Goal: Task Accomplishment & Management: Use online tool/utility

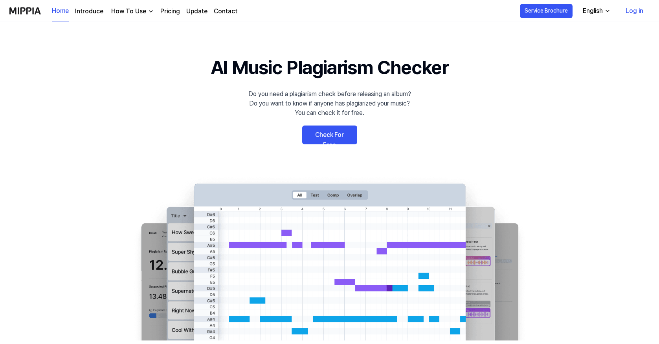
click at [320, 134] on link "Check For Free" at bounding box center [329, 135] width 55 height 19
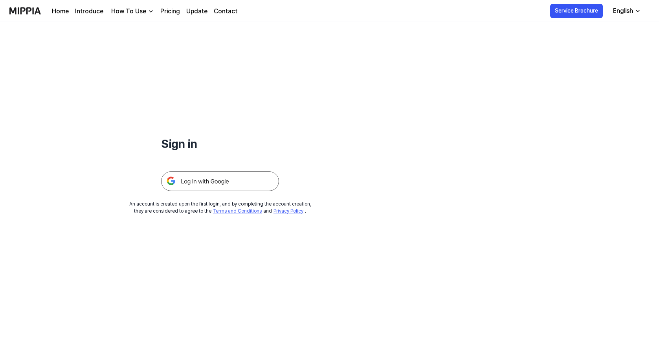
click at [220, 186] on img at bounding box center [220, 182] width 118 height 20
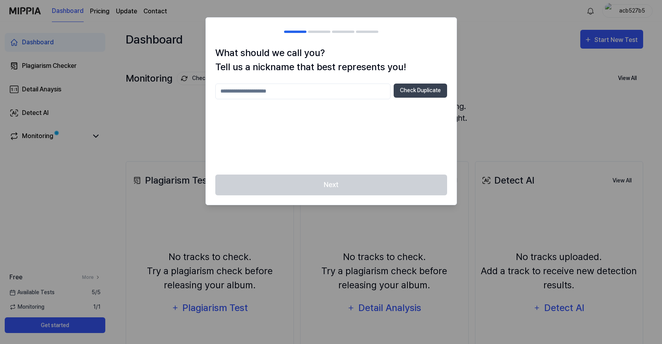
click at [351, 181] on div "Next" at bounding box center [331, 190] width 251 height 30
click at [350, 53] on h1 "What should we call you? Tell us a nickname that best represents you!" at bounding box center [331, 60] width 232 height 28
click at [339, 79] on div "What should we call you? Tell us a nickname that best represents you! Check Dup…" at bounding box center [331, 110] width 251 height 129
click at [339, 88] on input "text" at bounding box center [302, 92] width 175 height 16
type input "****"
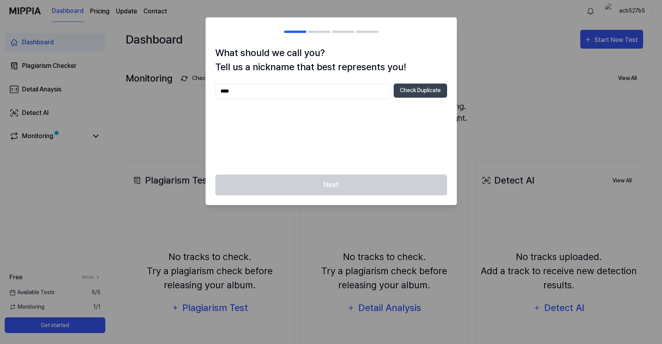
click at [357, 201] on div "Next" at bounding box center [331, 190] width 251 height 30
click at [330, 102] on div "**** Check Duplicate" at bounding box center [331, 125] width 232 height 82
click at [408, 90] on button "Check Duplicate" at bounding box center [420, 91] width 53 height 14
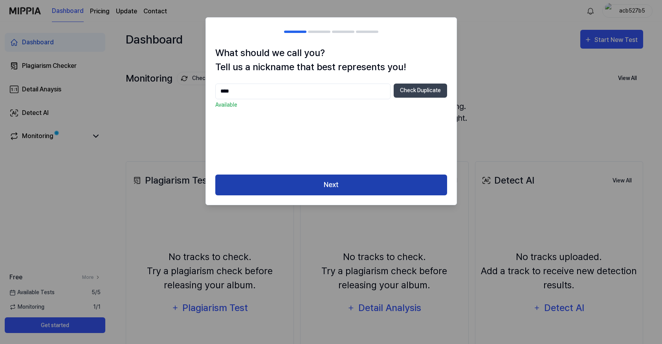
click at [312, 184] on button "Next" at bounding box center [331, 185] width 232 height 21
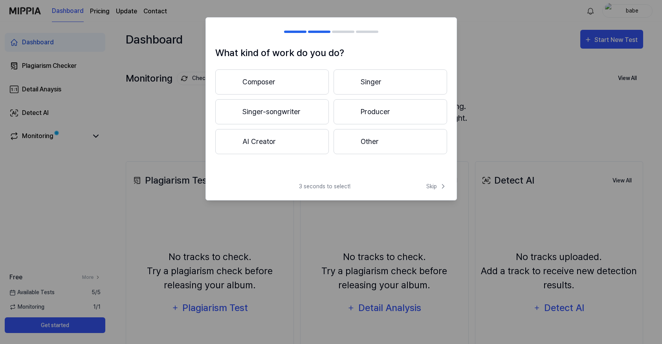
click at [297, 84] on button "Composer" at bounding box center [272, 82] width 114 height 25
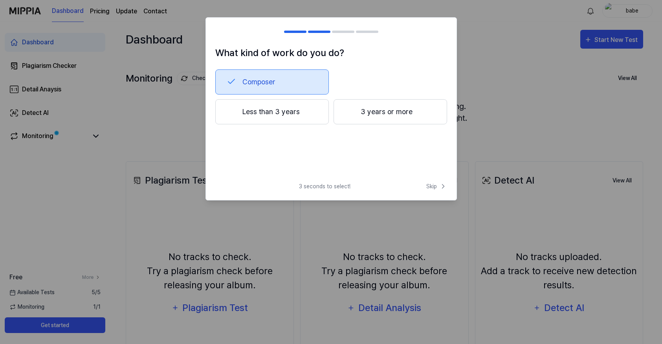
click at [301, 108] on button "Less than 3 years" at bounding box center [272, 111] width 114 height 25
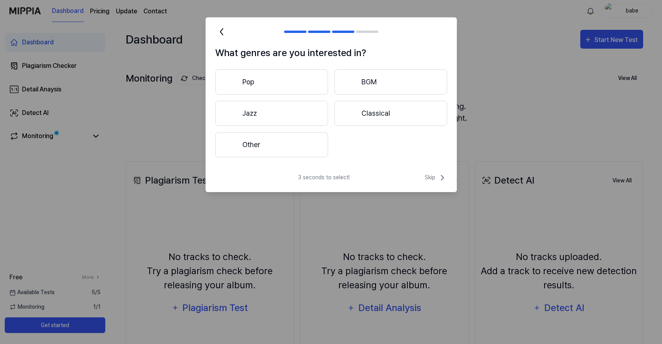
click at [298, 152] on button "Other" at bounding box center [271, 144] width 113 height 25
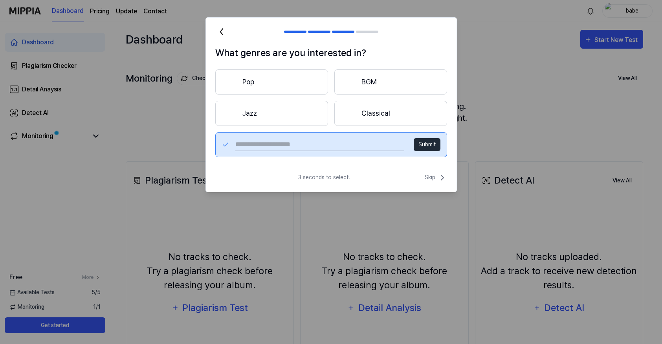
click at [369, 110] on button "Classical" at bounding box center [390, 113] width 113 height 25
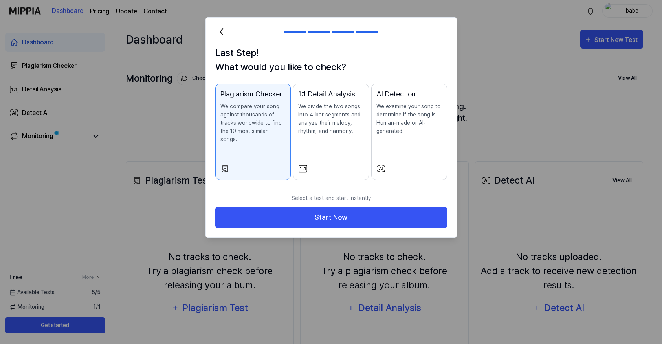
click at [223, 32] on icon at bounding box center [221, 32] width 13 height 13
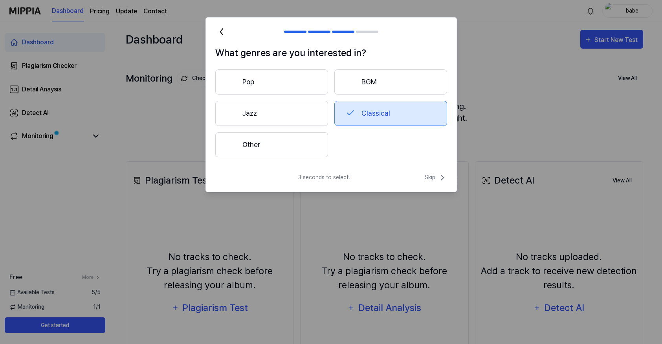
click at [242, 81] on button "Pop" at bounding box center [271, 82] width 113 height 25
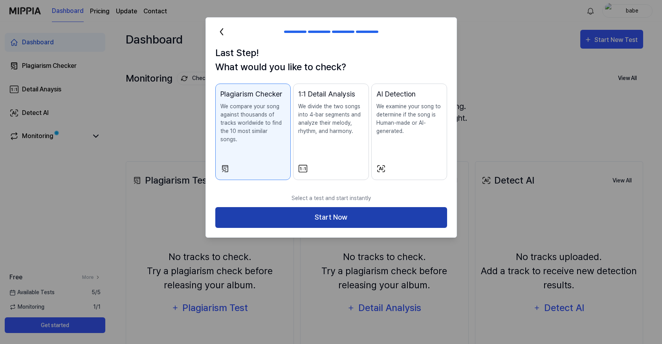
click at [330, 214] on button "Start Now" at bounding box center [331, 217] width 232 height 21
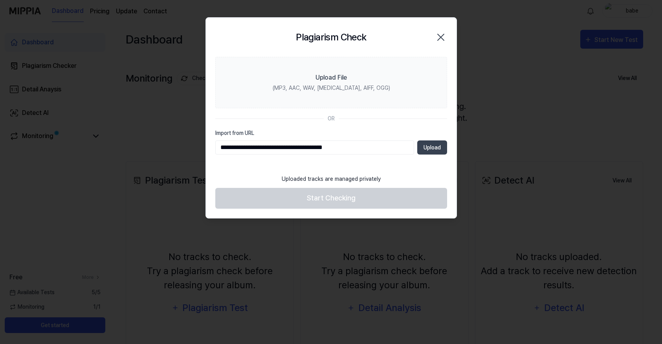
drag, startPoint x: 430, startPoint y: 152, endPoint x: 361, endPoint y: 148, distance: 68.9
click at [361, 148] on div "**********" at bounding box center [331, 148] width 232 height 14
click at [361, 148] on input "**********" at bounding box center [314, 148] width 199 height 14
paste input "text"
type input "**********"
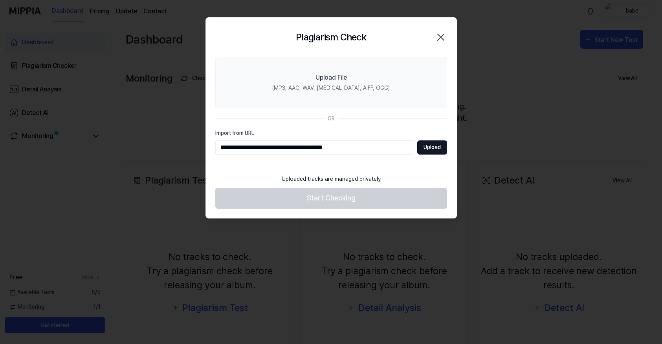
click at [433, 152] on button "Upload" at bounding box center [432, 148] width 30 height 14
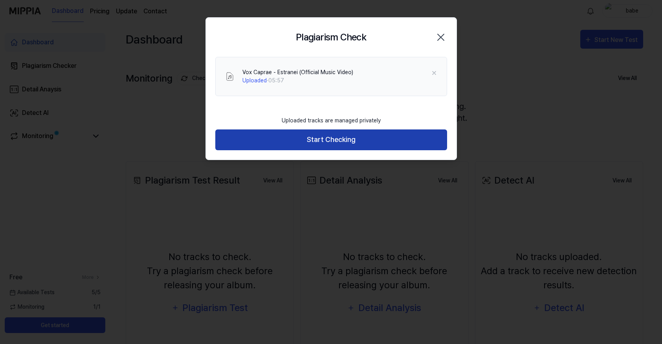
click at [381, 139] on button "Start Checking" at bounding box center [331, 140] width 232 height 21
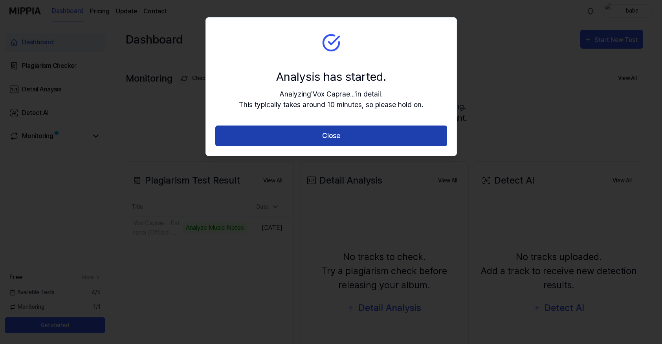
click at [311, 134] on button "Close" at bounding box center [331, 136] width 232 height 21
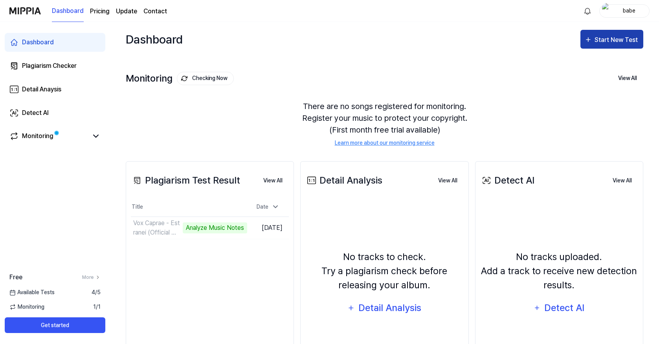
click at [597, 38] on div "Start New Test" at bounding box center [616, 40] width 45 height 10
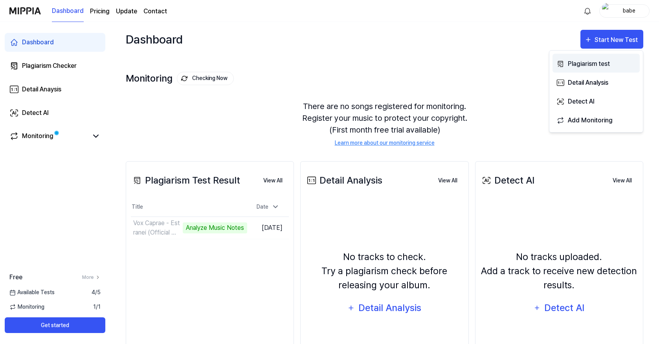
click at [584, 59] on div "Plagiarism test" at bounding box center [602, 64] width 68 height 10
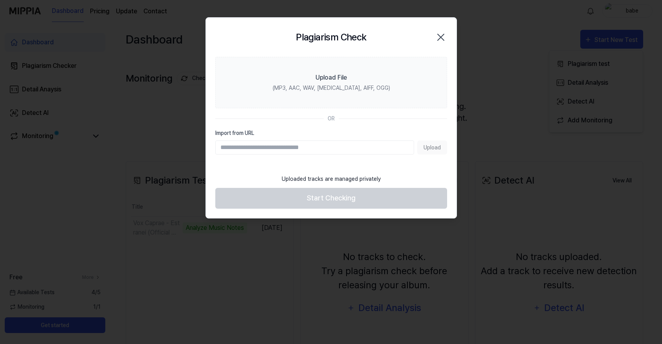
paste input "**********"
type input "**********"
click at [420, 150] on button "Upload" at bounding box center [432, 148] width 30 height 14
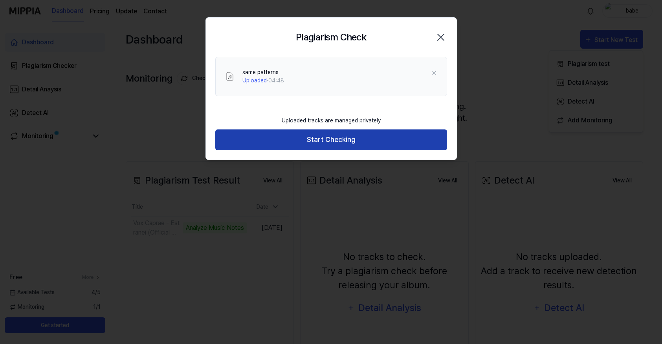
click at [393, 141] on button "Start Checking" at bounding box center [331, 140] width 232 height 21
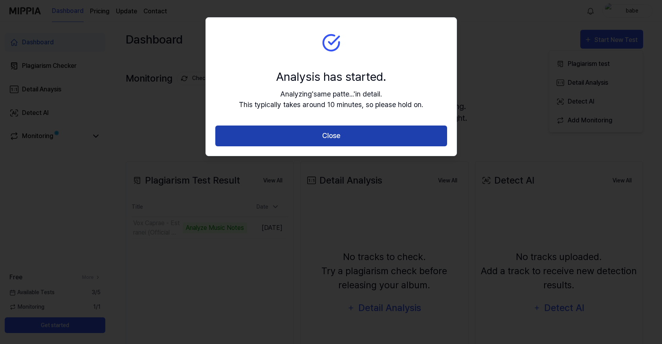
click at [394, 132] on button "Close" at bounding box center [331, 136] width 232 height 21
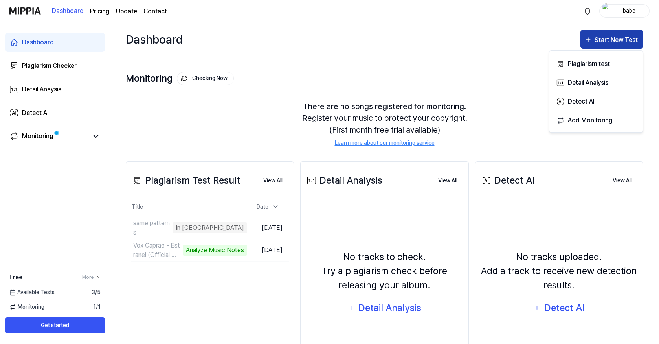
click at [612, 30] on button "Start New Test" at bounding box center [611, 39] width 63 height 19
click at [608, 42] on div "Start New Test" at bounding box center [616, 40] width 45 height 10
click at [594, 61] on div "Plagiarism test" at bounding box center [602, 64] width 68 height 10
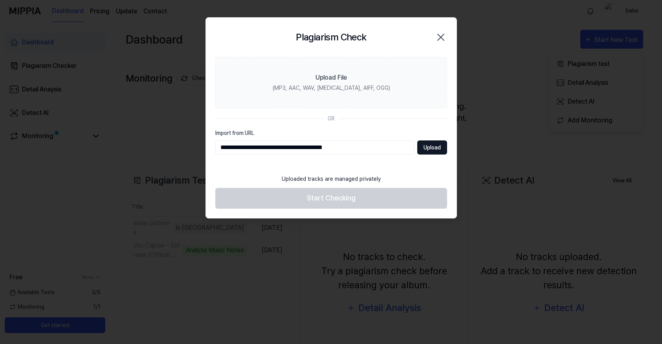
type input "**********"
click at [417, 147] on button "Upload" at bounding box center [432, 148] width 30 height 14
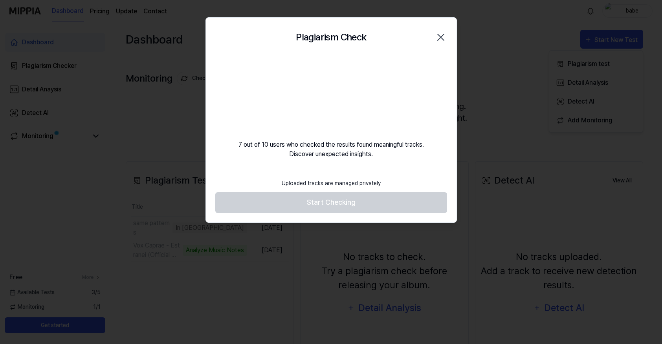
drag, startPoint x: 416, startPoint y: 147, endPoint x: 424, endPoint y: 148, distance: 7.6
click at [424, 148] on div "7 out of 10 users who checked the results found meaningful tracks. Discover une…" at bounding box center [331, 108] width 251 height 102
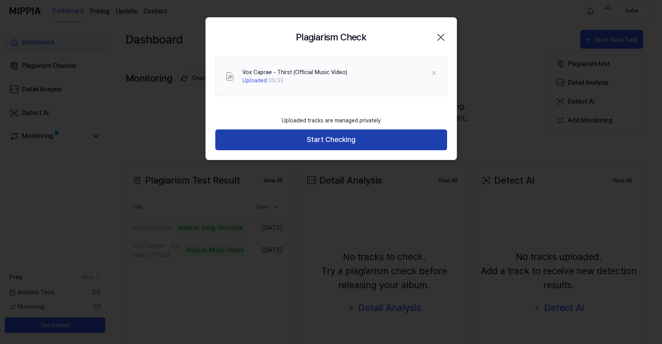
click at [318, 137] on button "Start Checking" at bounding box center [331, 140] width 232 height 21
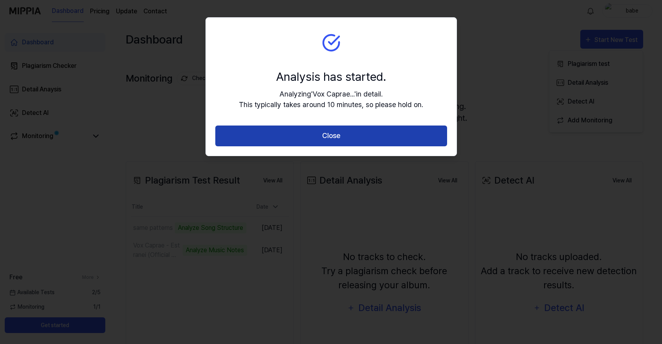
click at [313, 137] on button "Close" at bounding box center [331, 136] width 232 height 21
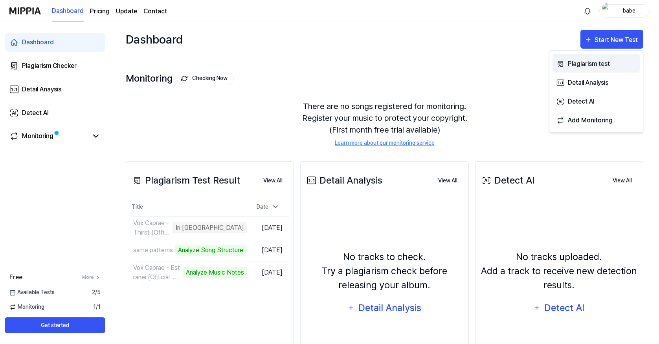
click at [603, 62] on div "Plagiarism test" at bounding box center [602, 64] width 68 height 10
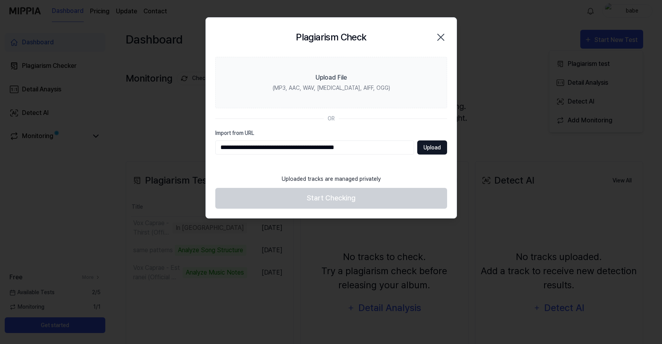
type input "**********"
click at [430, 152] on button "Upload" at bounding box center [432, 148] width 30 height 14
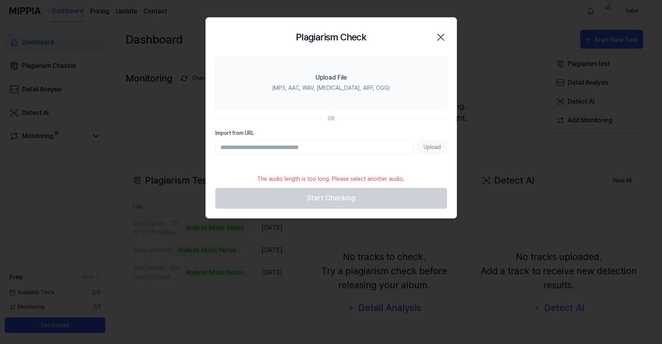
paste input "**********"
type input "**********"
click at [425, 145] on button "Upload" at bounding box center [432, 148] width 30 height 14
click at [437, 35] on icon "button" at bounding box center [440, 37] width 13 height 13
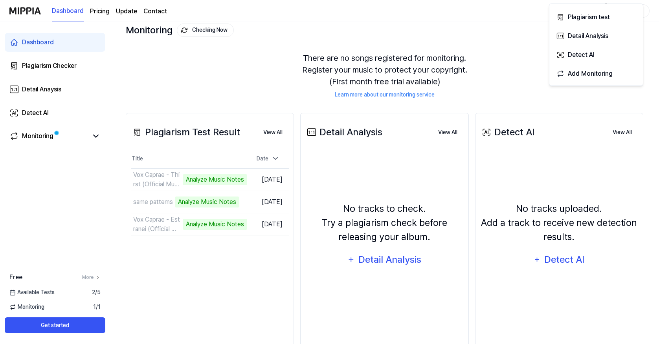
scroll to position [67, 0]
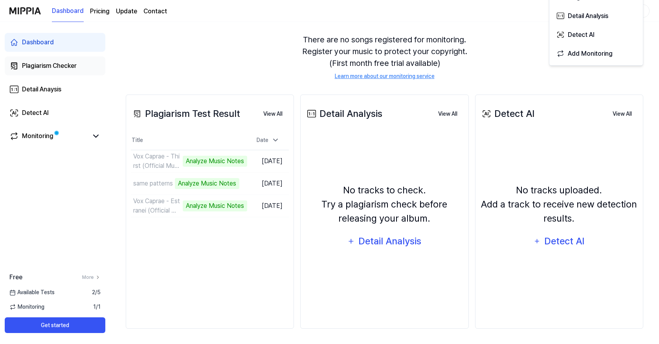
click at [64, 68] on div "Plagiarism Checker" at bounding box center [49, 65] width 55 height 9
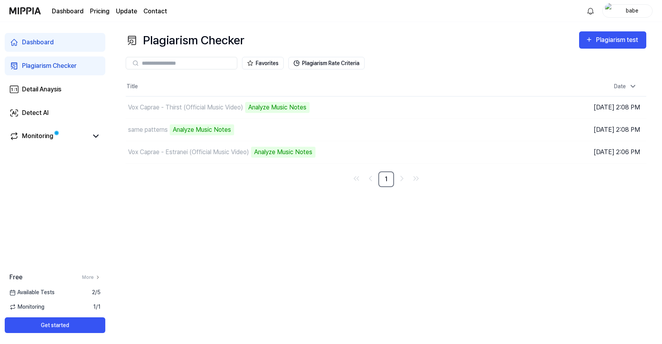
click at [53, 52] on div "Dashboard Plagiarism Checker Detail Anaysis Detect AI Monitoring" at bounding box center [55, 89] width 110 height 135
click at [56, 46] on link "Dashboard" at bounding box center [55, 42] width 101 height 19
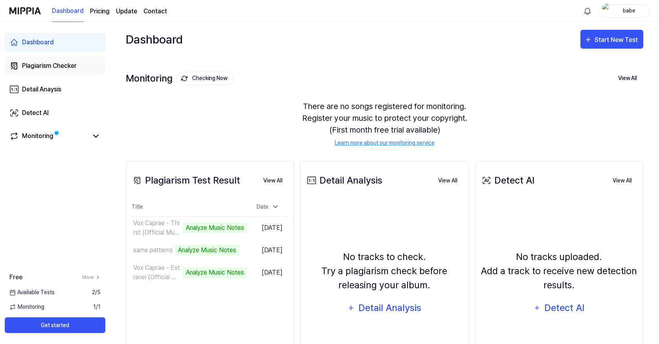
click at [67, 62] on div "Plagiarism Checker" at bounding box center [49, 65] width 55 height 9
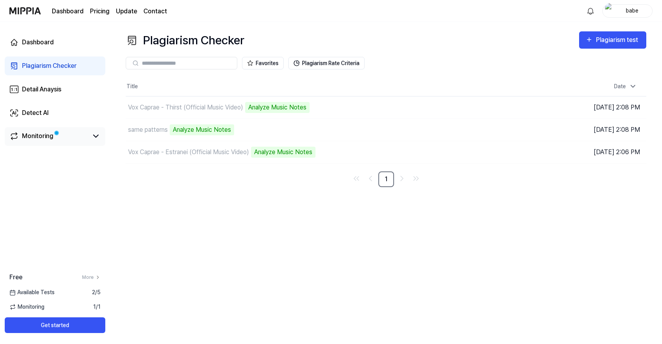
click at [53, 132] on span at bounding box center [57, 133] width 8 height 8
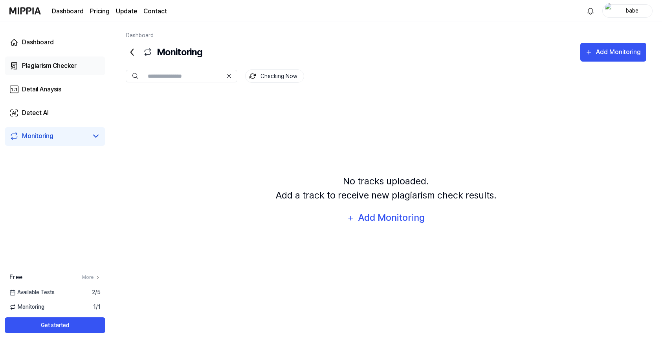
click at [71, 66] on div "Plagiarism Checker" at bounding box center [49, 65] width 55 height 9
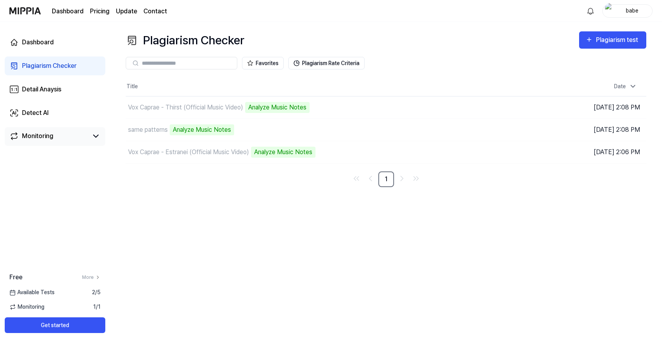
click at [78, 52] on div "Dashboard Plagiarism Checker Detail Anaysis Detect AI Monitoring" at bounding box center [55, 89] width 110 height 135
click at [71, 49] on link "Dashboard" at bounding box center [55, 42] width 101 height 19
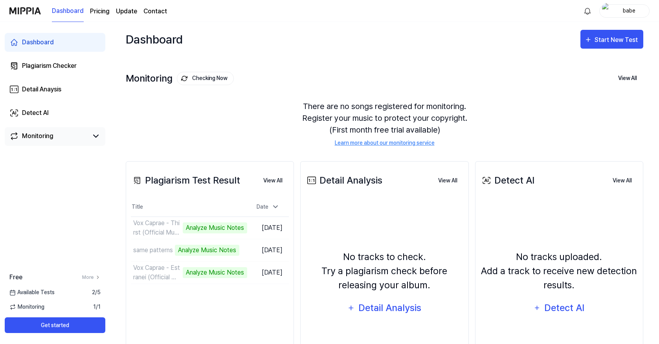
scroll to position [67, 0]
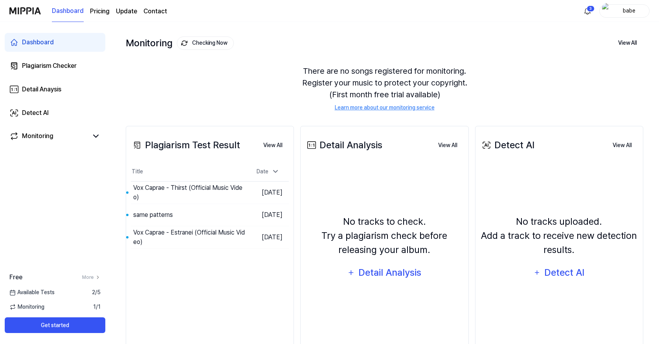
click at [36, 55] on div "Dashboard Plagiarism Checker Detail Anaysis Detect AI Monitoring" at bounding box center [55, 89] width 110 height 135
click at [37, 66] on div "Plagiarism Checker" at bounding box center [49, 65] width 55 height 9
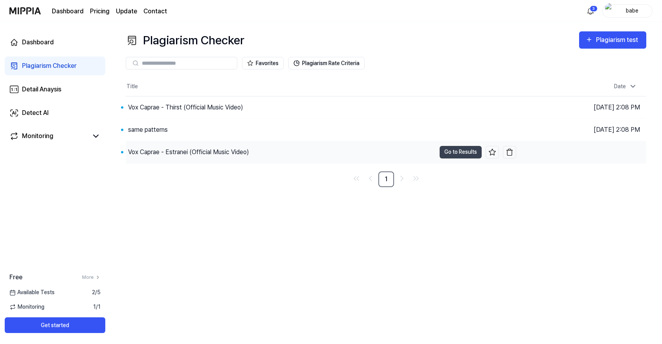
click at [185, 152] on div "Vox Caprae - Estranei (Official Music Video)" at bounding box center [188, 152] width 121 height 9
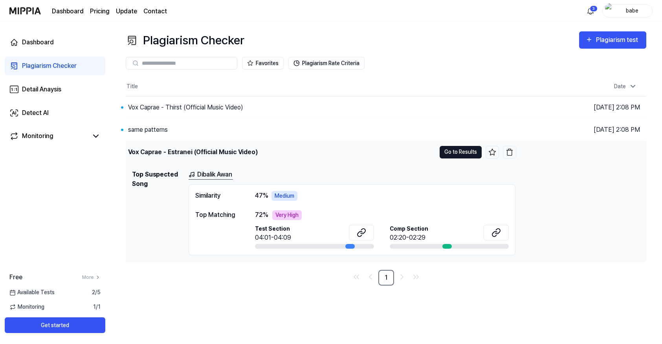
click at [450, 148] on button "Go to Results" at bounding box center [460, 152] width 42 height 13
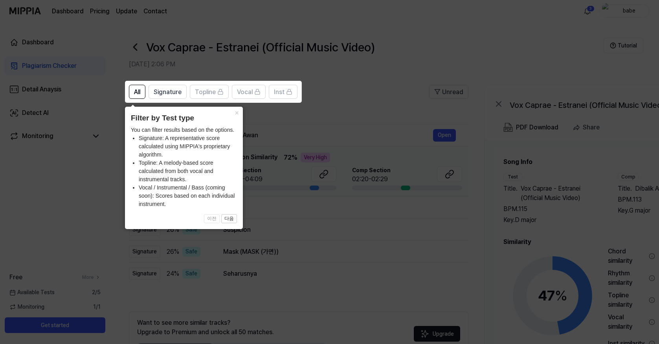
click at [450, 148] on icon at bounding box center [331, 172] width 662 height 344
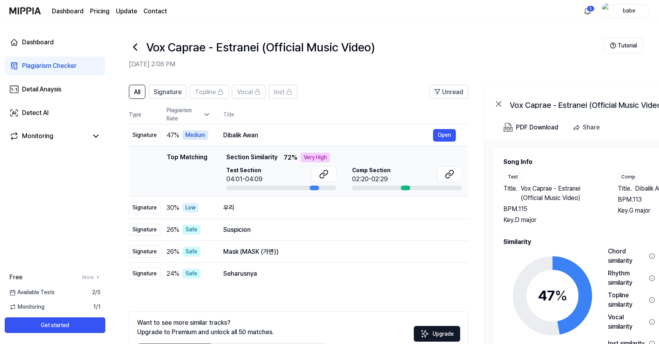
click at [317, 157] on div "Very High" at bounding box center [314, 158] width 29 height 10
click at [314, 189] on div at bounding box center [313, 188] width 9 height 5
click at [323, 173] on icon at bounding box center [322, 175] width 5 height 5
click at [321, 173] on icon at bounding box center [323, 174] width 9 height 9
click at [447, 172] on icon at bounding box center [449, 174] width 9 height 9
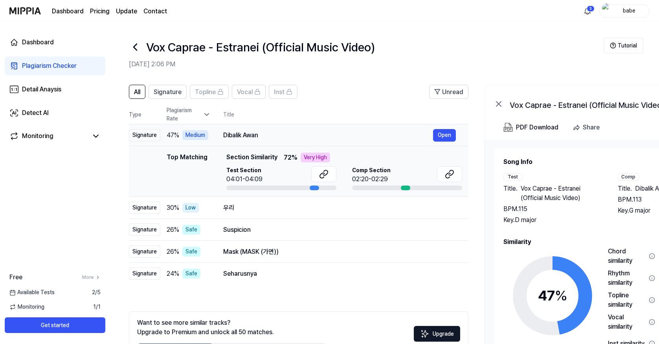
click at [288, 131] on div "Dibalik Awan" at bounding box center [328, 135] width 210 height 9
click at [280, 133] on div "Dibalik Awan" at bounding box center [328, 135] width 210 height 9
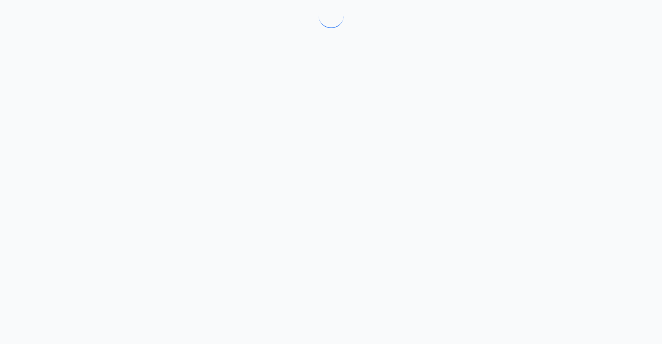
click at [276, 136] on div at bounding box center [331, 172] width 662 height 344
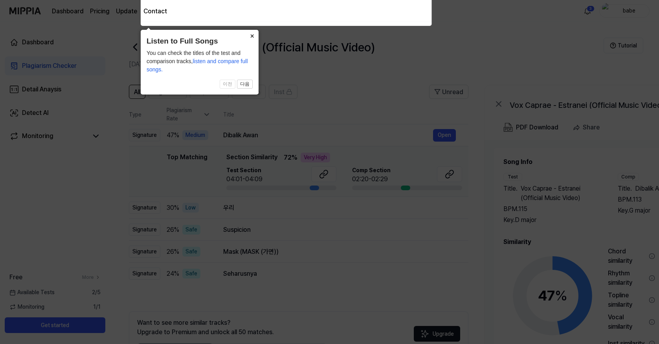
click at [251, 33] on button "×" at bounding box center [252, 35] width 13 height 11
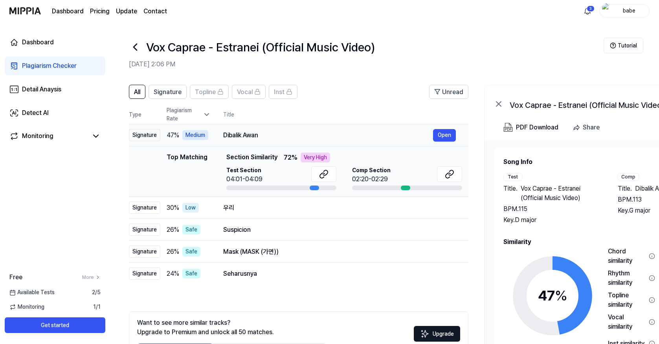
click at [278, 138] on div "Dibalik Awan" at bounding box center [328, 135] width 210 height 9
click at [168, 135] on span "47 %" at bounding box center [173, 135] width 13 height 9
click at [200, 135] on div "Medium" at bounding box center [195, 135] width 26 height 10
click at [232, 128] on td "Dibalik Awan Open" at bounding box center [340, 135] width 258 height 22
click at [236, 134] on div "Dibalik Awan" at bounding box center [328, 135] width 210 height 9
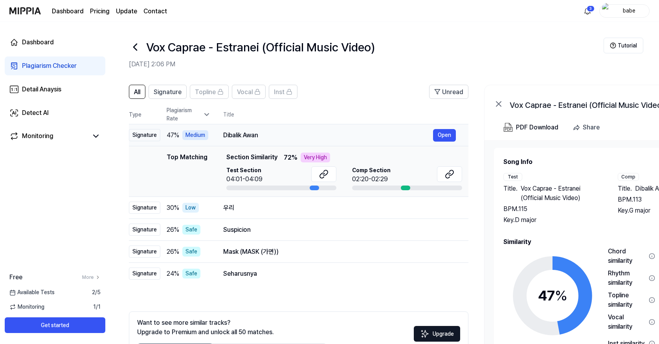
click at [236, 134] on div "Dibalik Awan" at bounding box center [328, 135] width 210 height 9
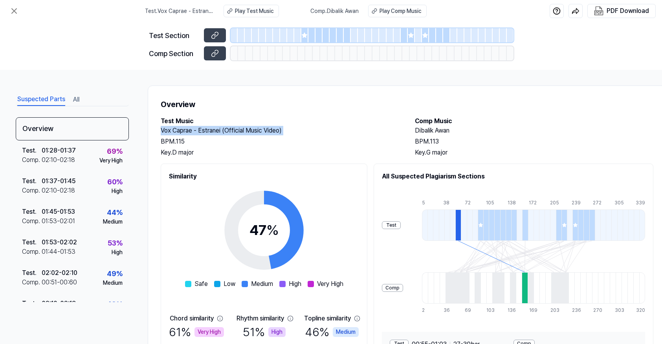
click at [236, 134] on h2 "Vox Caprae - Estranei (Official Music Video)" at bounding box center [280, 130] width 238 height 9
click at [244, 152] on div "Key. D major" at bounding box center [280, 152] width 238 height 9
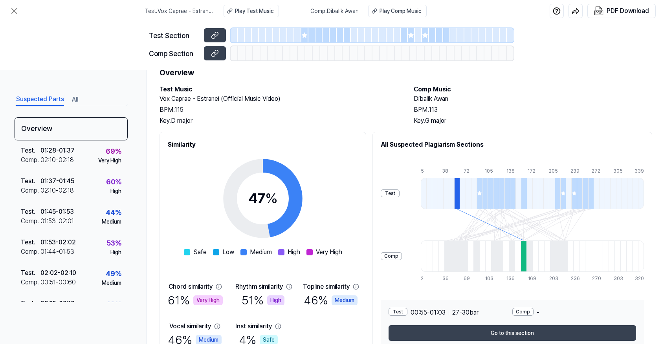
scroll to position [30, 1]
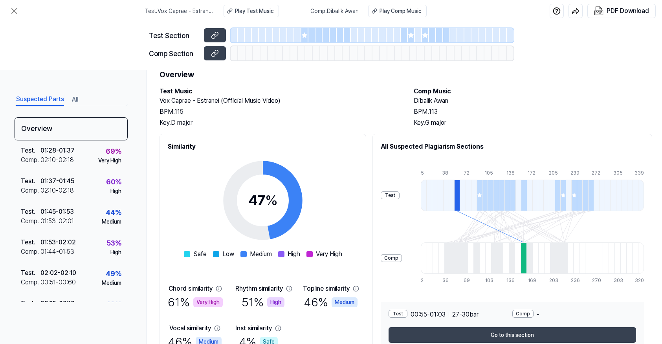
click at [502, 218] on line at bounding box center [483, 226] width 48 height 31
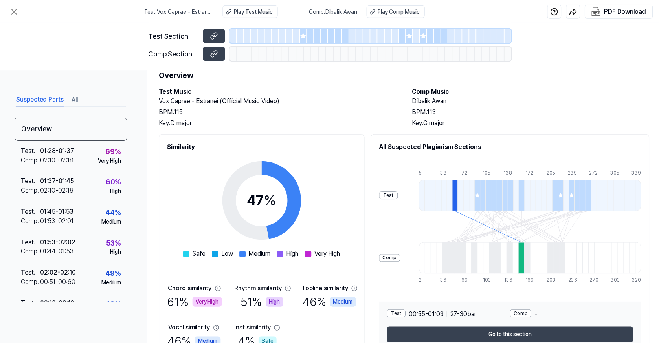
scroll to position [77, 1]
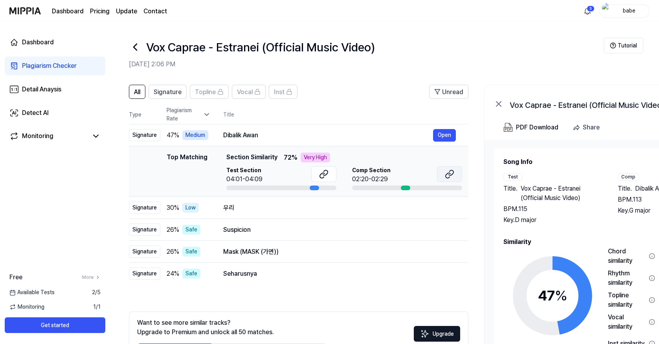
click at [447, 173] on icon at bounding box center [449, 174] width 9 height 9
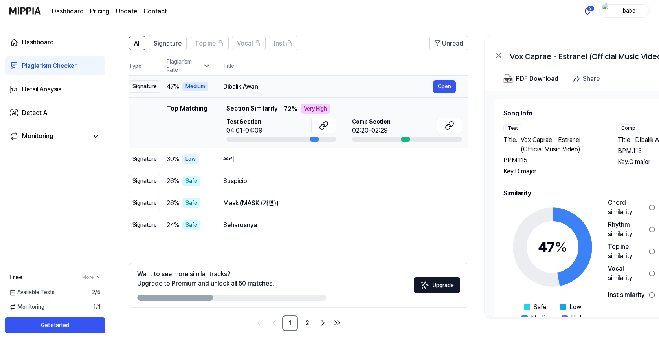
scroll to position [51, 0]
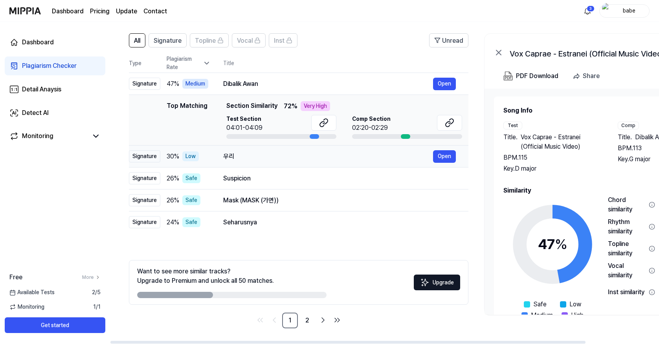
click at [231, 156] on div "우리" at bounding box center [328, 156] width 210 height 9
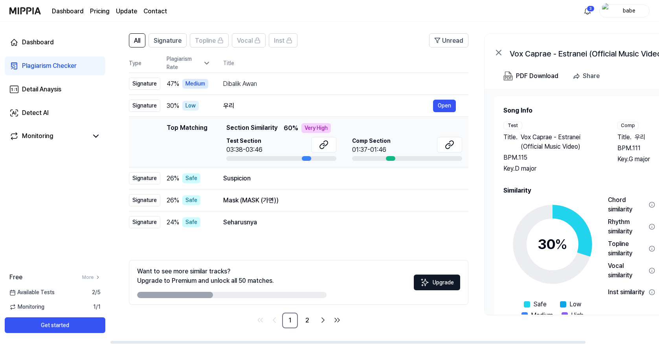
click at [315, 136] on div "Top Matching Section Similarity 60 % Very High Test Section 03:38-03:46 Comp Se…" at bounding box center [344, 142] width 236 height 38
click at [323, 145] on icon at bounding box center [323, 144] width 9 height 9
click at [445, 141] on icon at bounding box center [449, 144] width 9 height 9
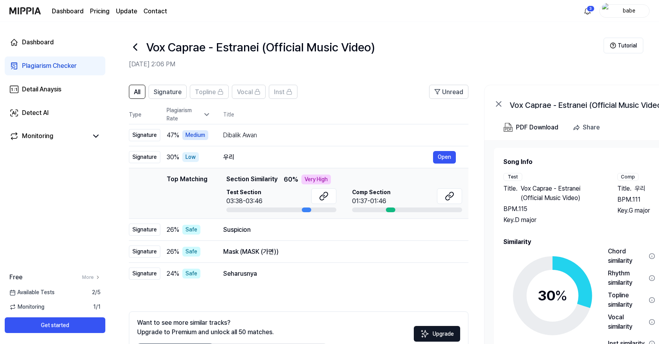
click at [135, 48] on icon at bounding box center [135, 47] width 13 height 13
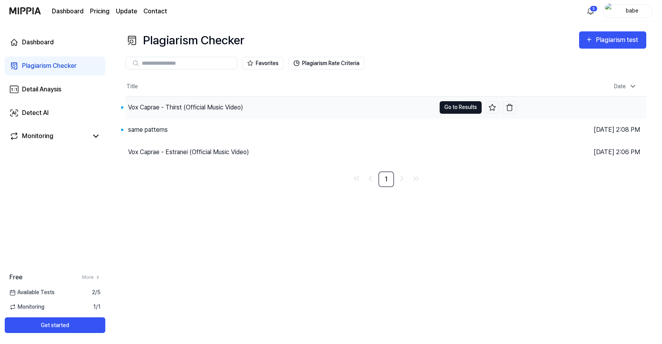
click at [460, 102] on button "Go to Results" at bounding box center [460, 107] width 42 height 13
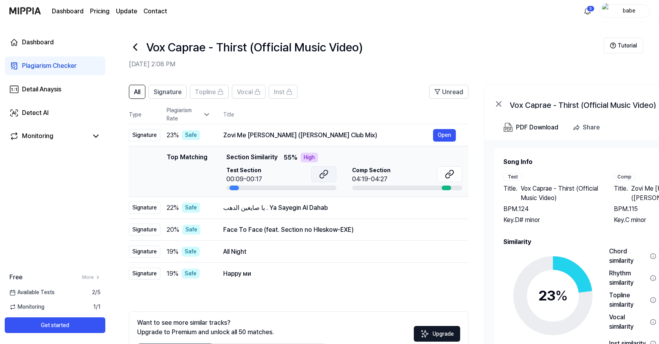
click at [328, 174] on button at bounding box center [323, 175] width 25 height 16
click at [455, 176] on button at bounding box center [449, 175] width 25 height 16
click at [132, 49] on icon at bounding box center [135, 47] width 13 height 13
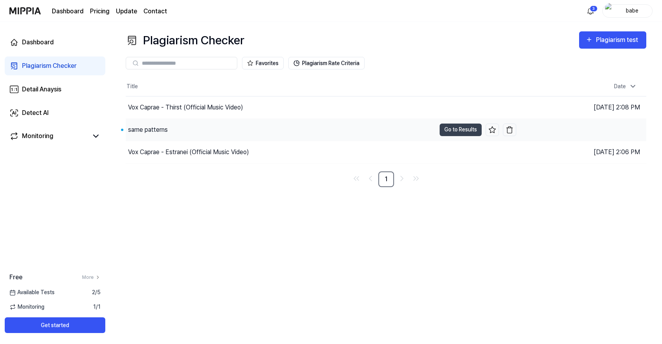
click at [163, 130] on div "same patterns" at bounding box center [148, 129] width 40 height 9
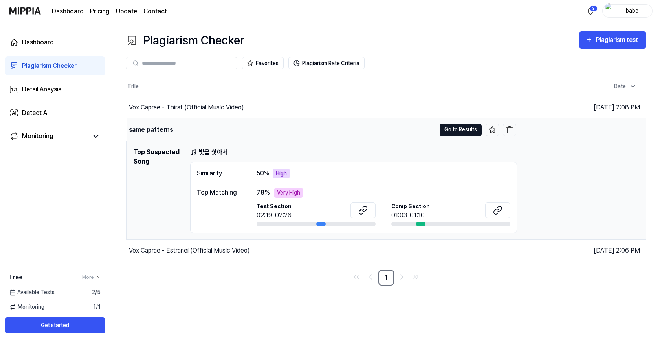
click at [467, 128] on button "Go to Results" at bounding box center [460, 130] width 42 height 13
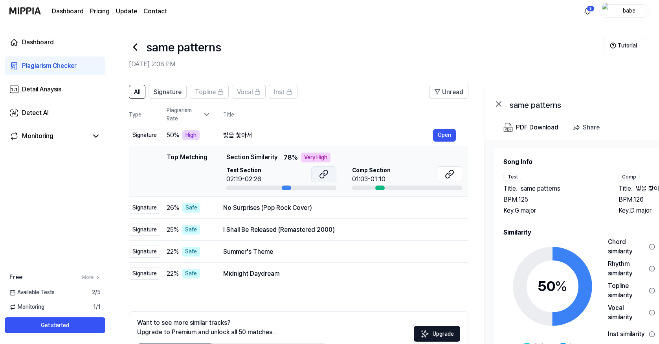
click at [321, 172] on icon at bounding box center [323, 174] width 9 height 9
click at [450, 174] on icon at bounding box center [447, 175] width 5 height 5
click at [275, 207] on div "No Surprises (Pop Rock Cover)" at bounding box center [328, 207] width 210 height 9
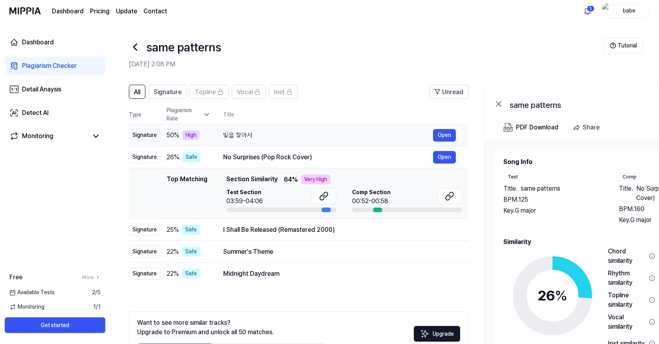
click at [256, 142] on td "빛을 찿아서 Open" at bounding box center [340, 135] width 258 height 22
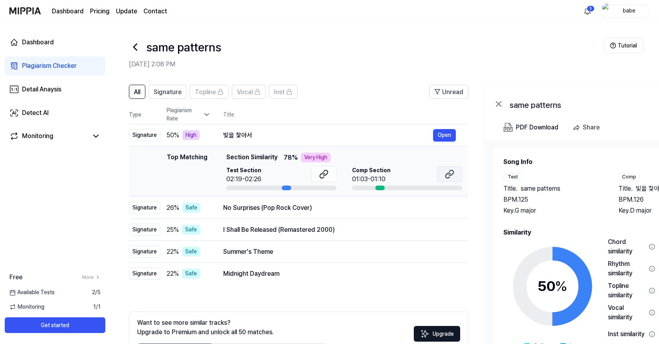
click at [453, 173] on icon at bounding box center [449, 174] width 9 height 9
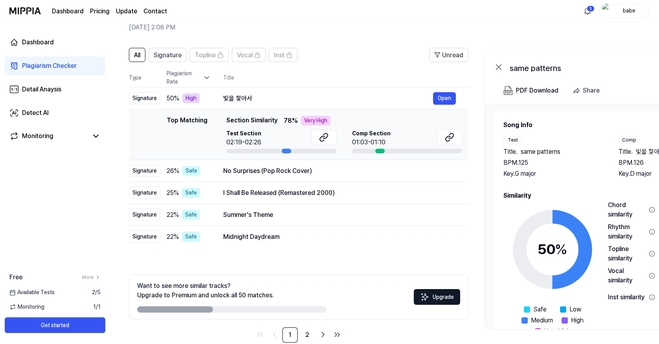
scroll to position [51, 0]
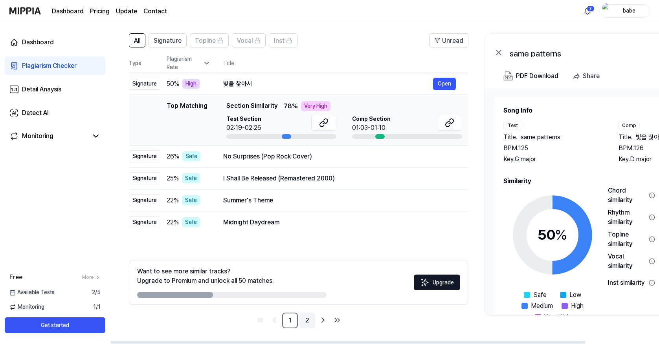
click at [307, 315] on link "2" at bounding box center [307, 321] width 16 height 16
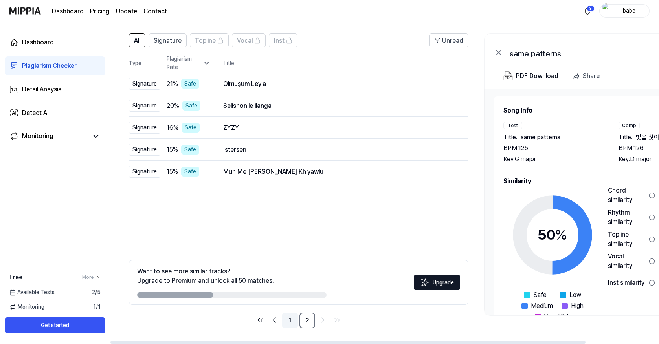
click at [290, 316] on link "1" at bounding box center [290, 321] width 16 height 16
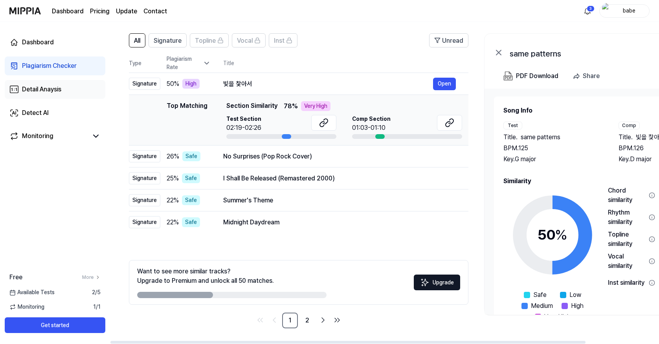
click at [56, 83] on link "Detail Anaysis" at bounding box center [55, 89] width 101 height 19
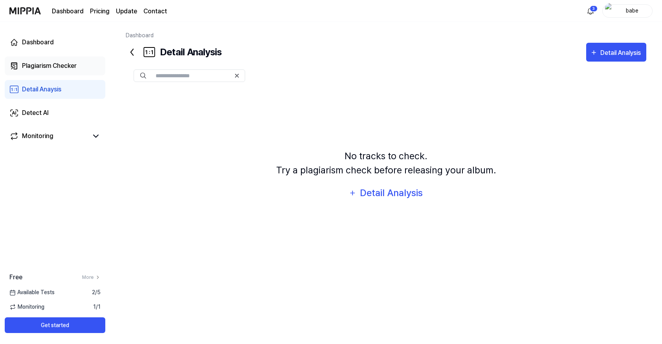
click at [65, 72] on link "Plagiarism Checker" at bounding box center [55, 66] width 101 height 19
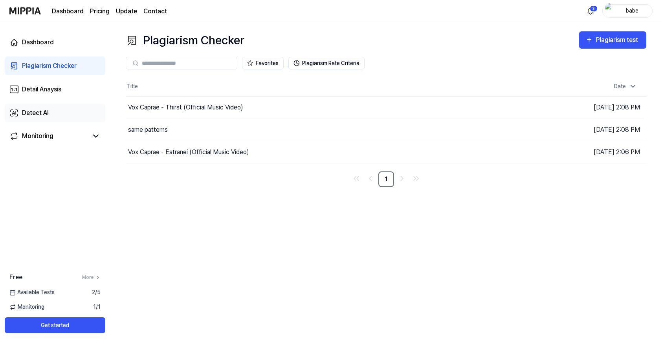
click at [71, 104] on link "Detect AI" at bounding box center [55, 113] width 101 height 19
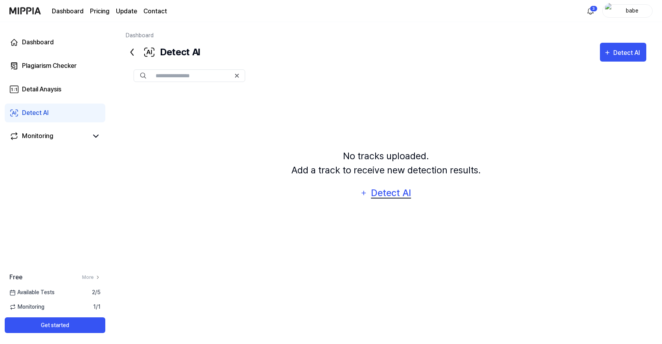
click at [403, 194] on div "Detect AI" at bounding box center [391, 193] width 42 height 15
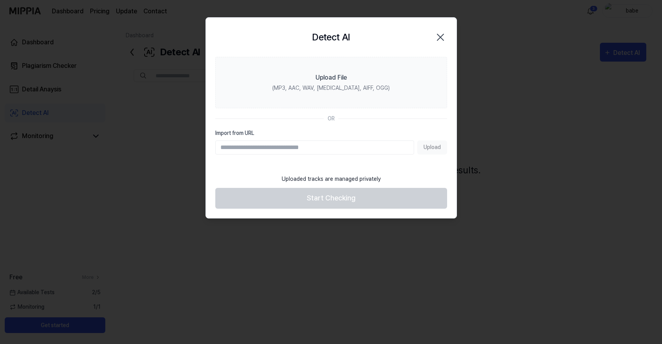
click at [443, 35] on icon "button" at bounding box center [440, 37] width 13 height 13
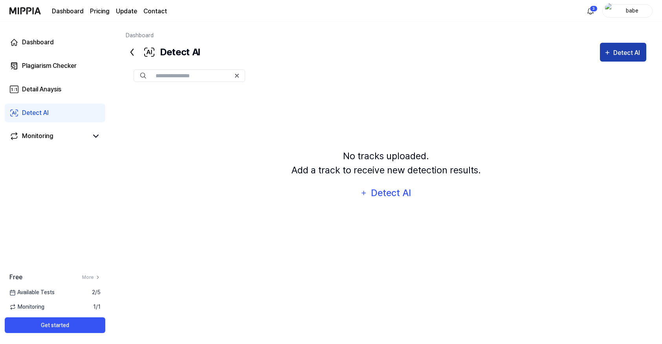
click at [615, 53] on div "Detect AI" at bounding box center [627, 53] width 29 height 10
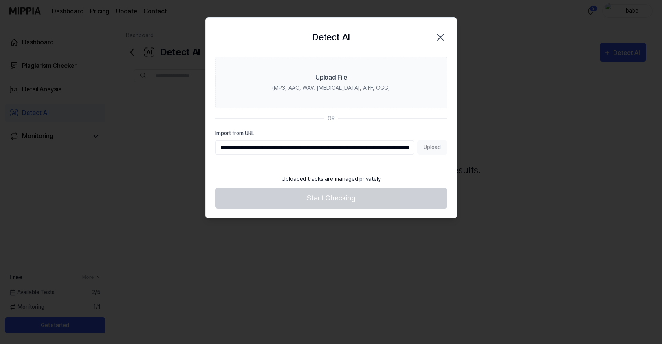
scroll to position [0, 123]
type input "**********"
click at [437, 146] on button "Upload" at bounding box center [432, 148] width 30 height 14
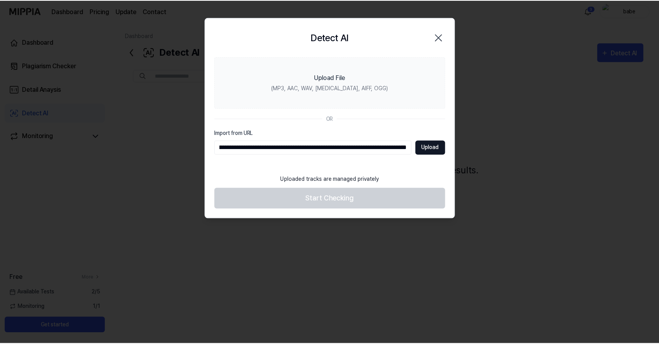
scroll to position [0, 0]
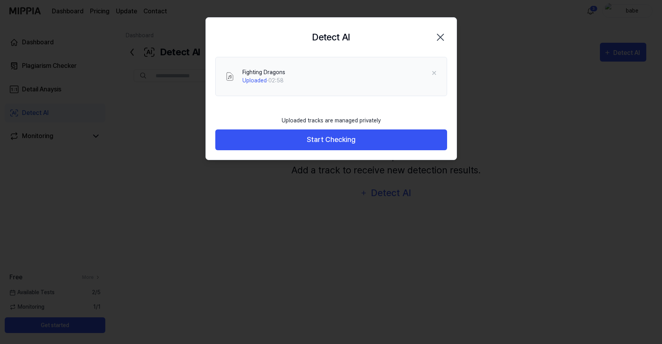
click at [263, 155] on div "Uploaded tracks are managed privately Start Checking" at bounding box center [331, 136] width 251 height 48
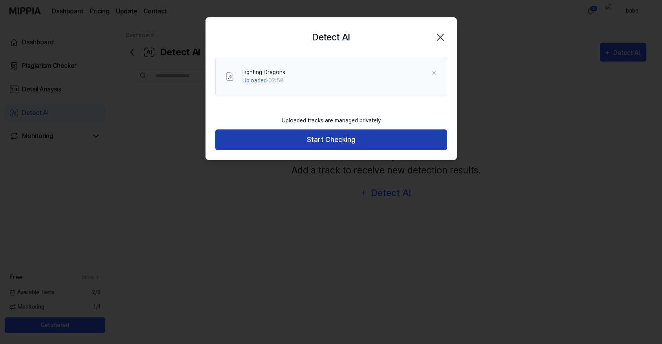
click at [276, 143] on button "Start Checking" at bounding box center [331, 140] width 232 height 21
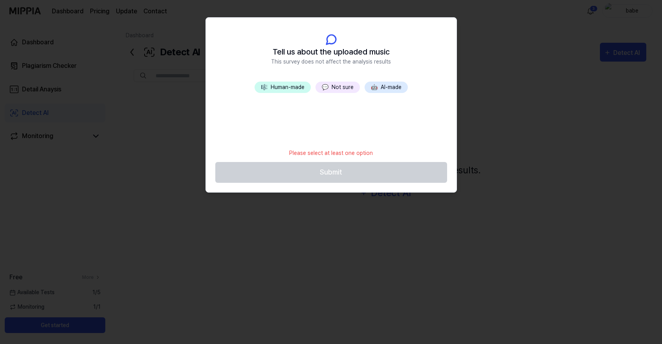
click at [334, 88] on button "💬 Not sure" at bounding box center [337, 87] width 44 height 11
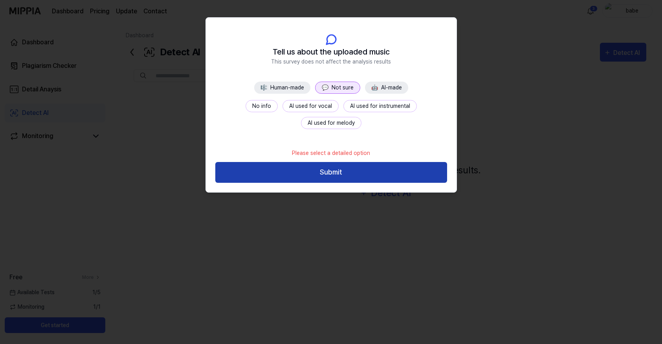
click at [331, 172] on button "Submit" at bounding box center [331, 172] width 232 height 21
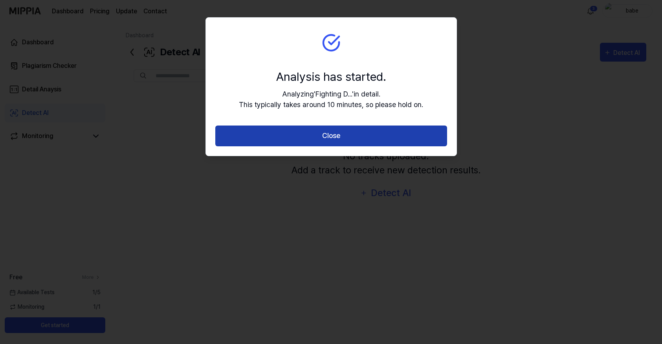
click at [332, 140] on button "Close" at bounding box center [331, 136] width 232 height 21
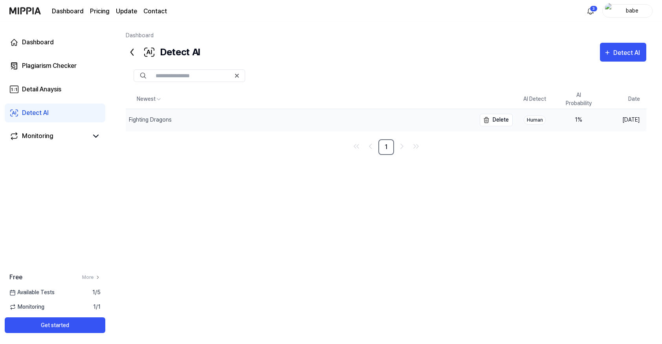
click at [146, 123] on div "Fighting Dragons" at bounding box center [150, 120] width 43 height 8
